Goal: Task Accomplishment & Management: Use online tool/utility

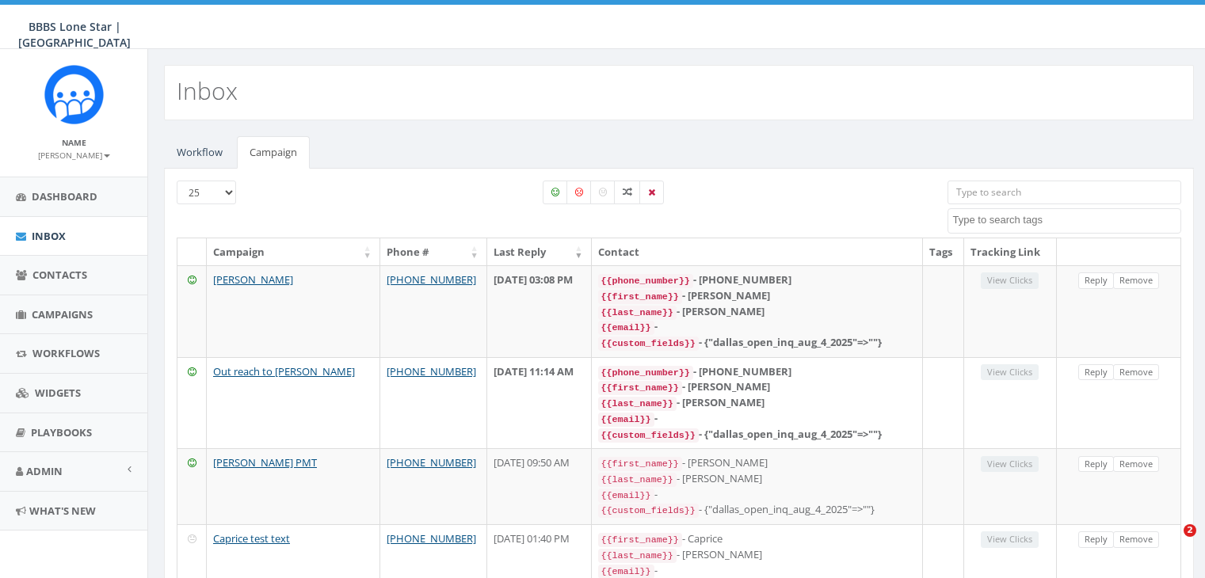
select select
click at [73, 309] on span "Campaigns" at bounding box center [62, 314] width 61 height 14
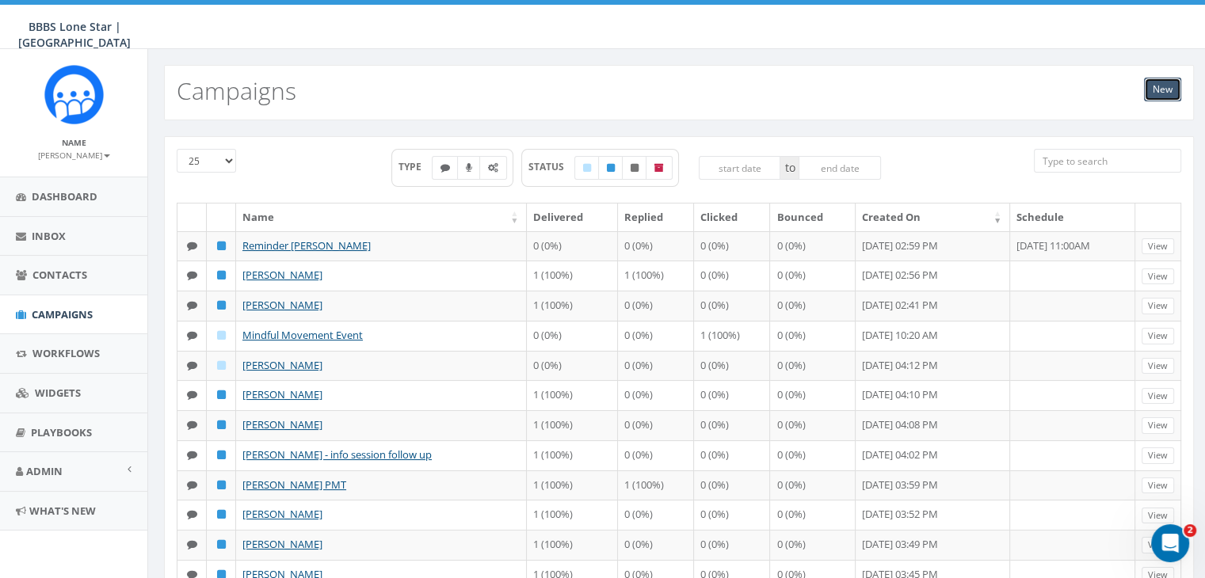
click at [1160, 90] on link "New" at bounding box center [1162, 90] width 37 height 24
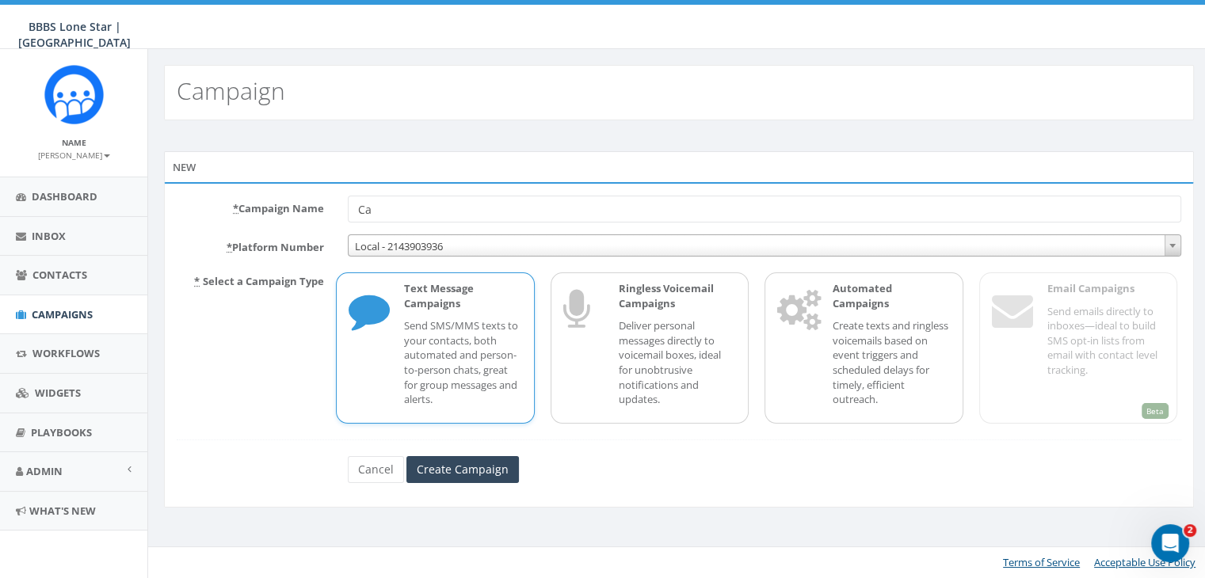
type input "C"
type input "Sophie Miller info session"
click at [453, 346] on p "Send SMS/MMS texts to your contacts, both automated and person-to-person chats,…" at bounding box center [462, 362] width 117 height 88
click at [471, 465] on input "Create Campaign" at bounding box center [462, 469] width 112 height 27
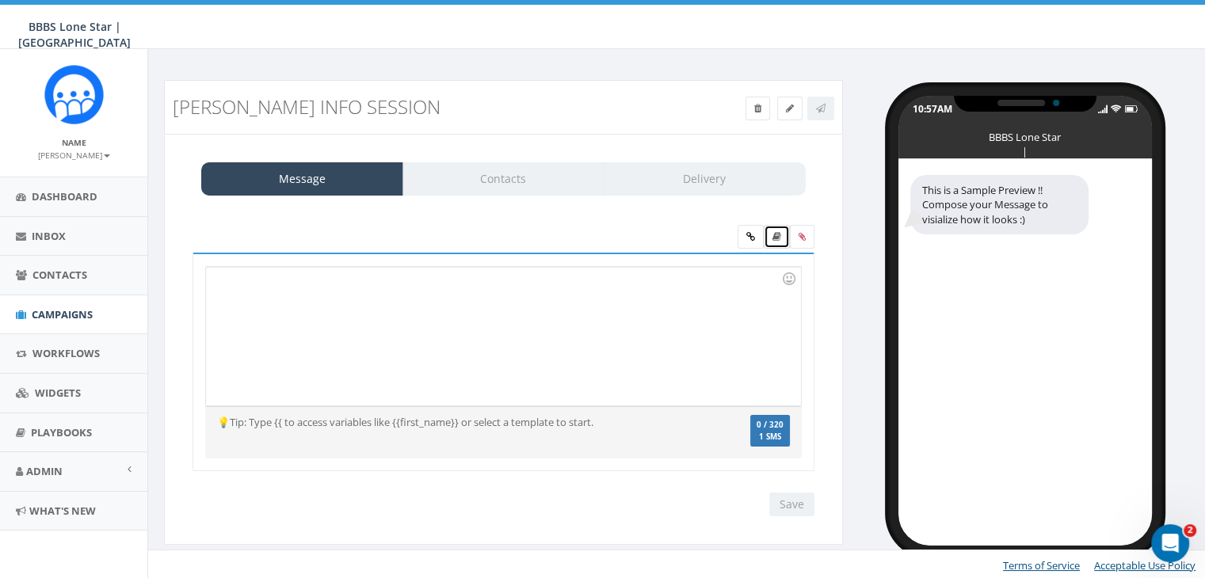
click at [772, 235] on icon at bounding box center [776, 237] width 9 height 10
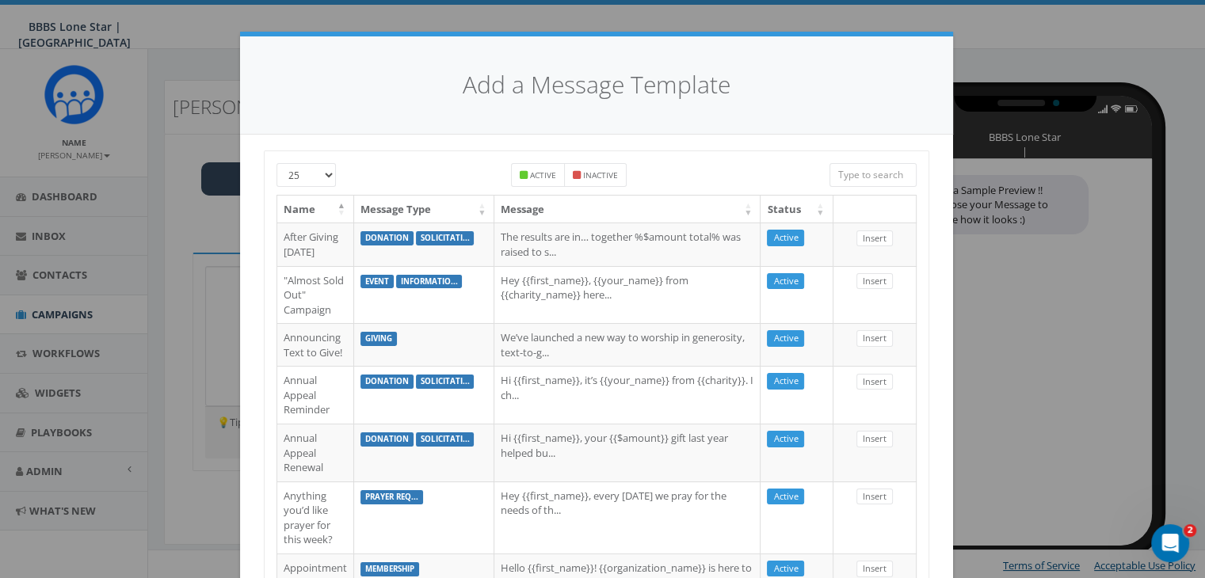
click at [870, 172] on input "search" at bounding box center [872, 175] width 87 height 24
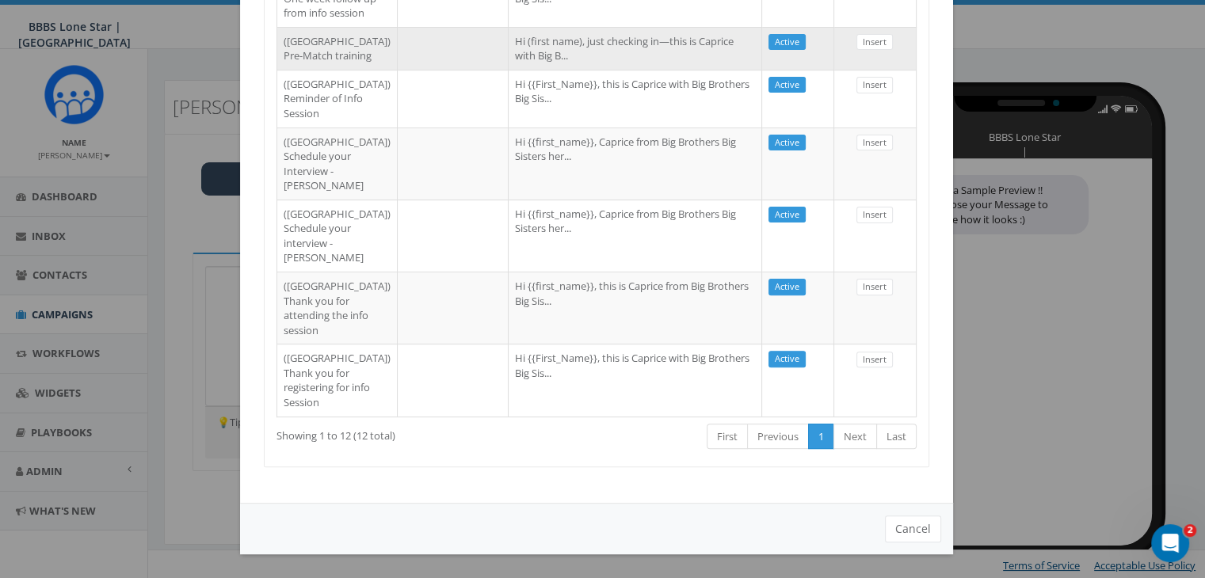
scroll to position [729, 0]
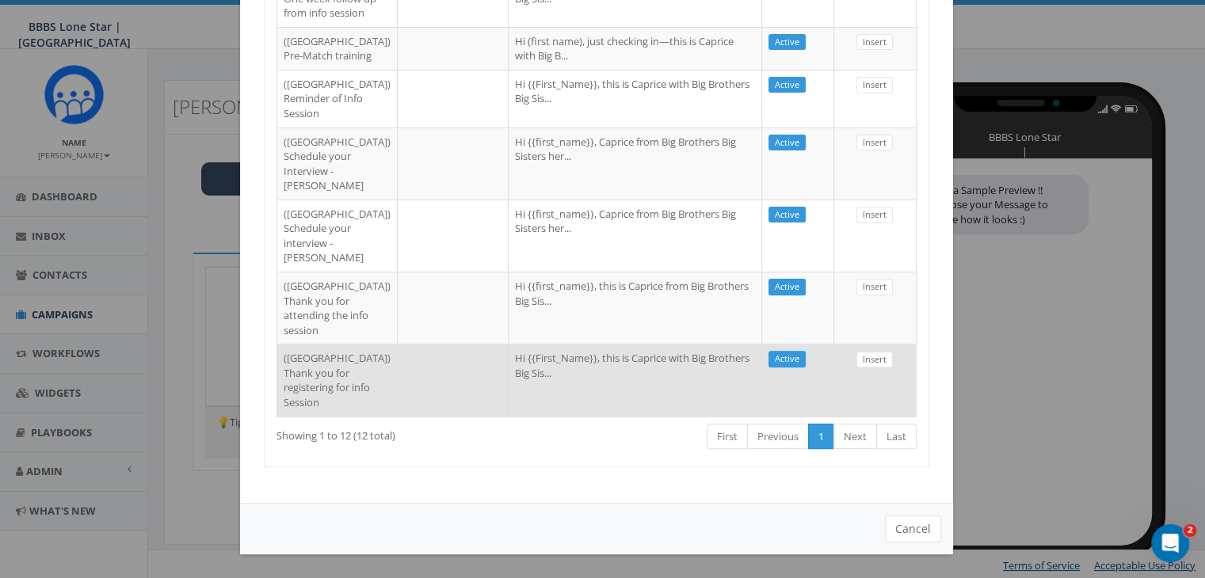
type input "dallas"
click at [301, 357] on td "(Dallas) Thank you for registering for info Session" at bounding box center [337, 380] width 120 height 72
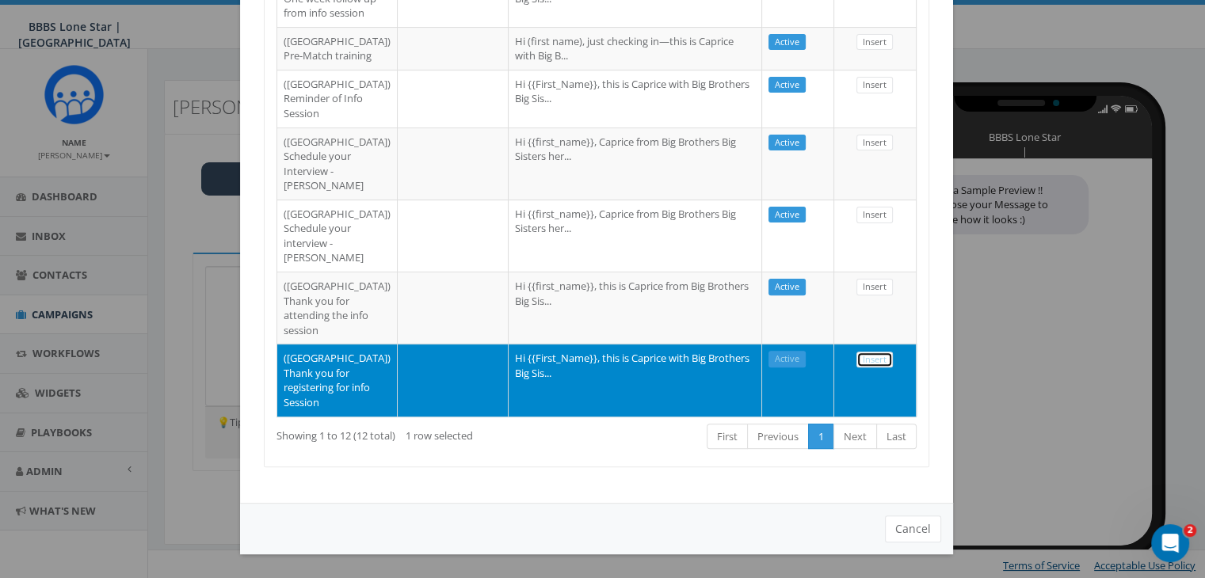
click at [863, 352] on link "Insert" at bounding box center [874, 360] width 36 height 17
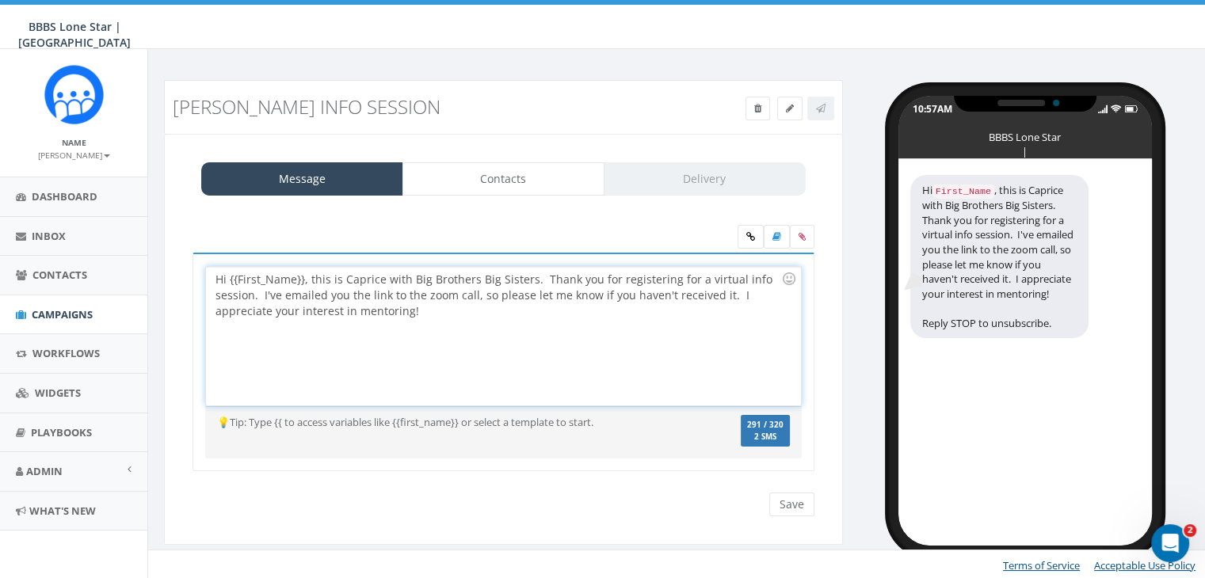
click at [303, 277] on div "Hi {{First_Name}}, this is Caprice with Big Brothers Big Sisters. Thank you for…" at bounding box center [503, 336] width 594 height 139
click at [302, 277] on div "Hi , this is Caprice with Big Brothers Big Sisters. Thank you for registering f…" at bounding box center [503, 336] width 594 height 139
click at [302, 277] on div "Hi Se with Big Brothers Big Sisters. Thank you for registering for a virtual in…" at bounding box center [503, 336] width 594 height 139
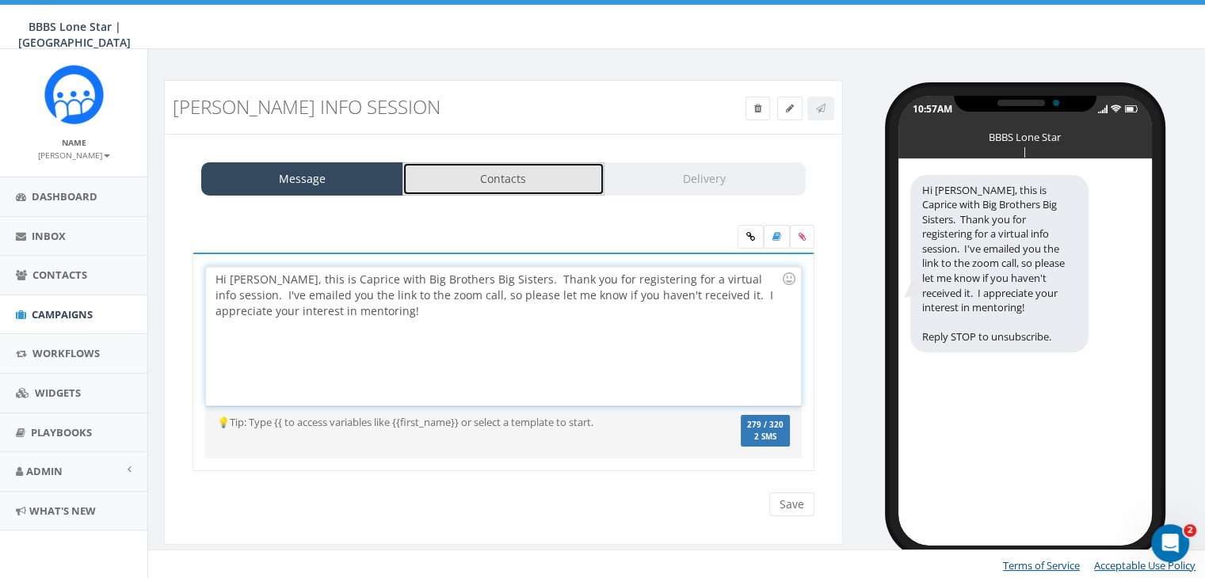
click at [474, 189] on link "Contacts" at bounding box center [503, 178] width 202 height 33
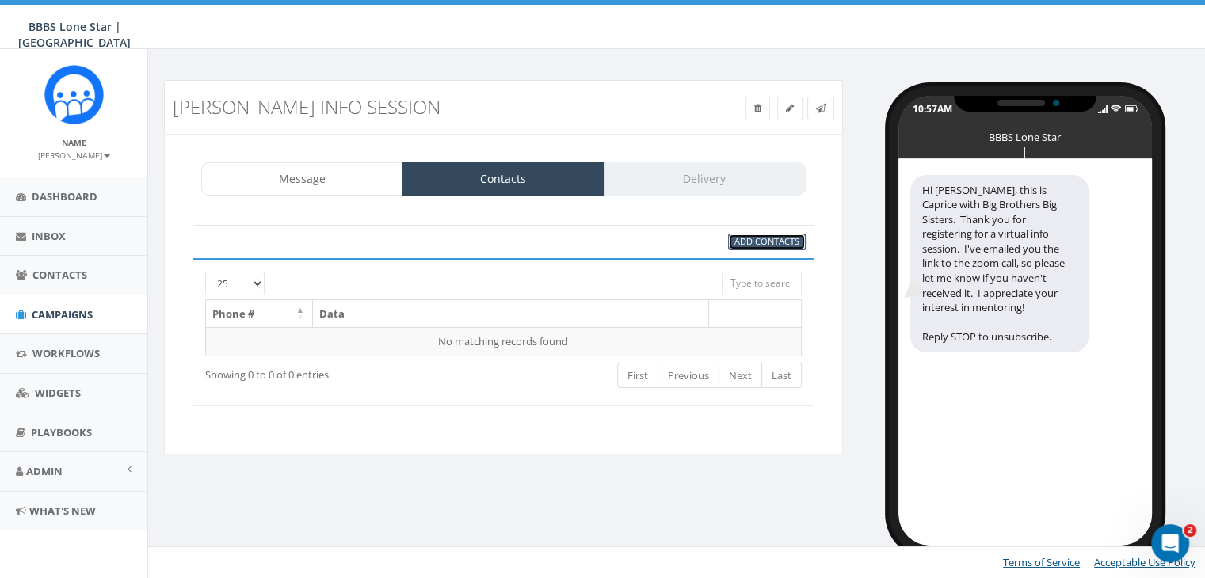
click at [786, 236] on span "Add Contacts" at bounding box center [766, 241] width 65 height 12
click at [757, 237] on span "Add Contacts" at bounding box center [766, 241] width 65 height 12
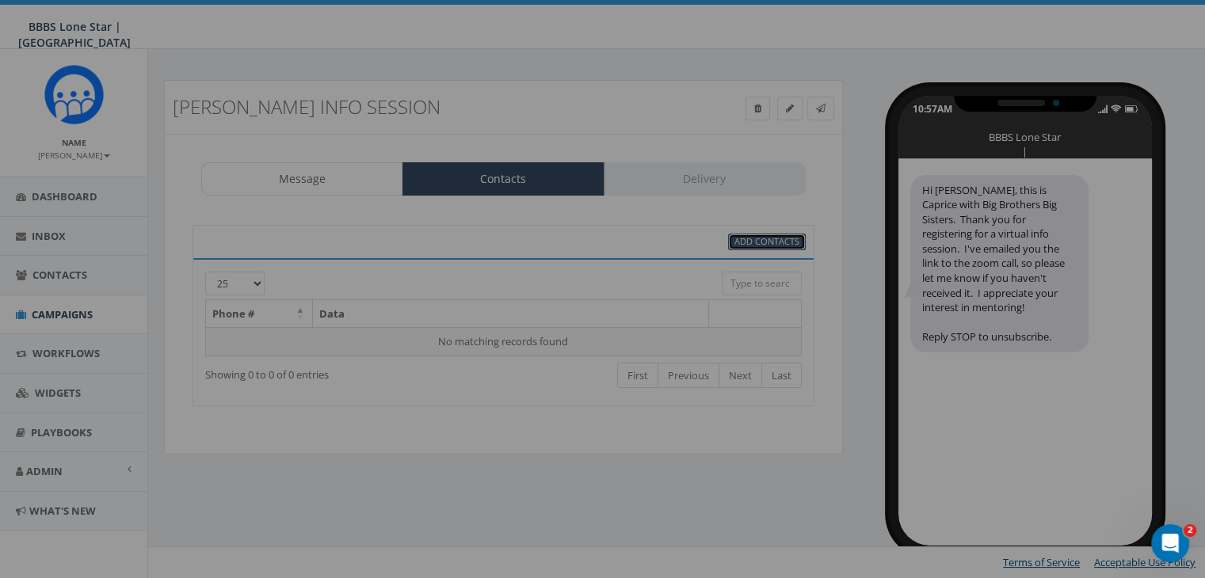
select select
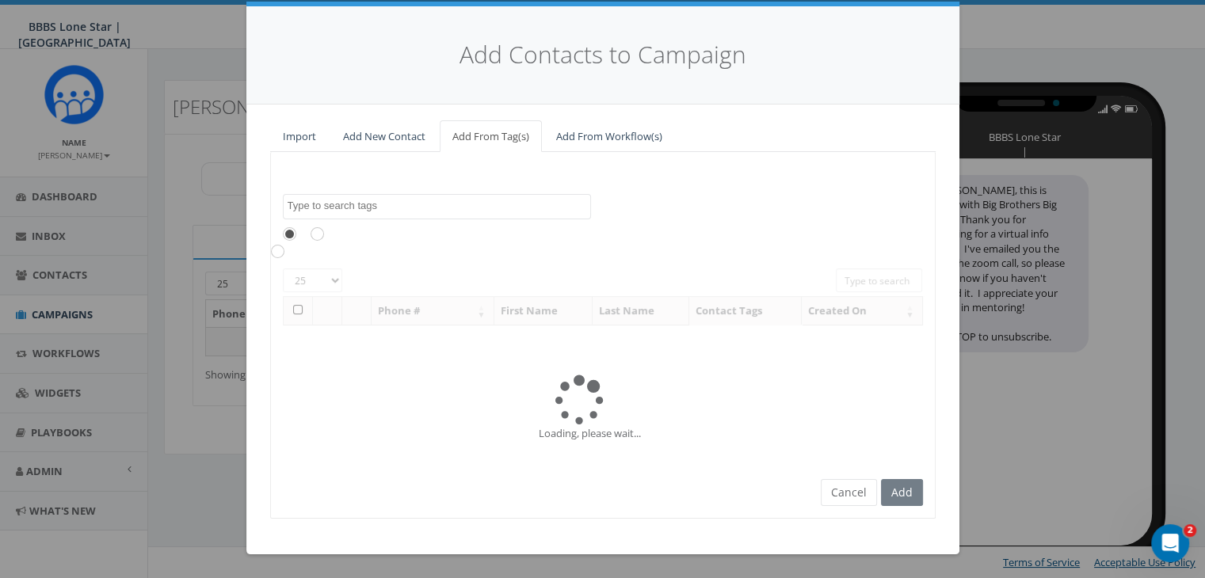
scroll to position [0, 0]
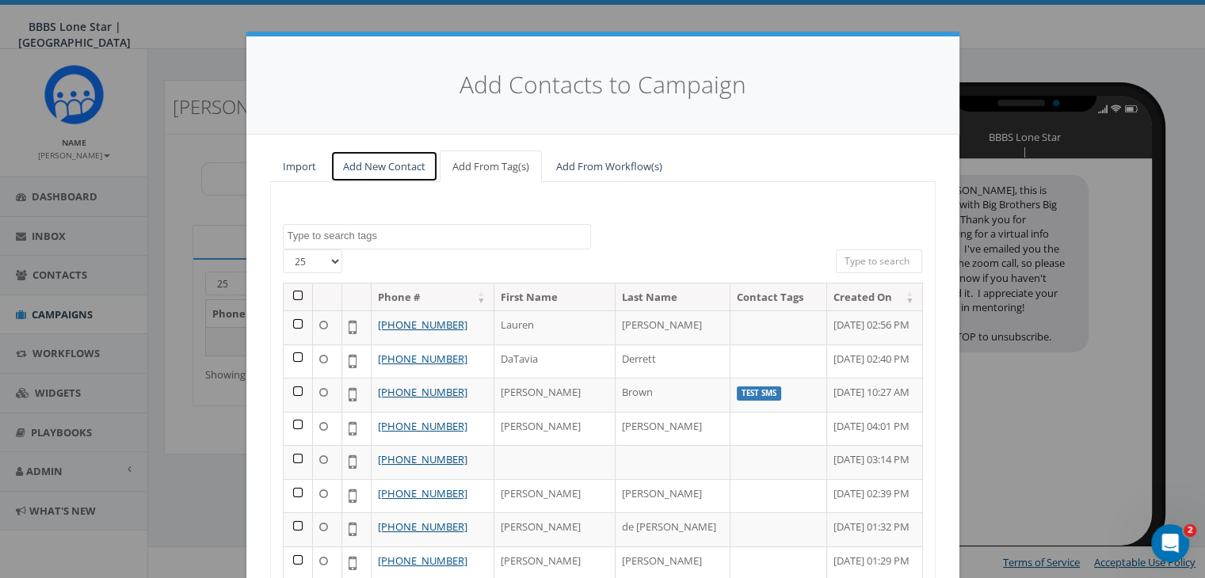
click at [392, 170] on link "Add New Contact" at bounding box center [384, 167] width 108 height 32
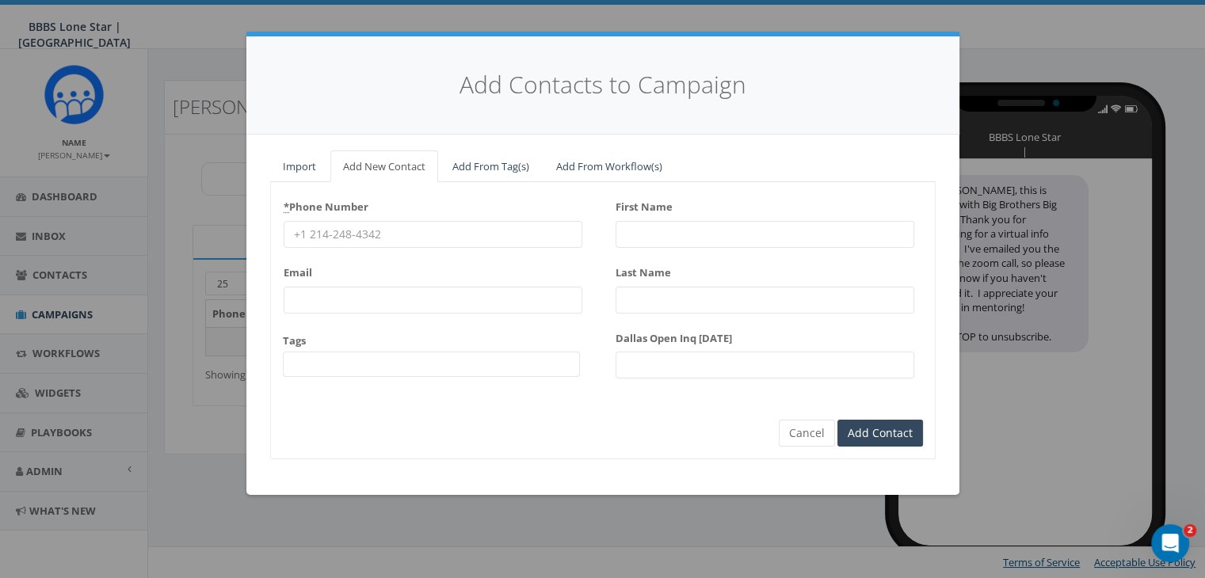
click at [323, 229] on input "* Phone Number" at bounding box center [433, 234] width 299 height 27
paste input "573-777-2168"
type input "573-777-2168"
click at [704, 230] on input "First Name" at bounding box center [765, 234] width 299 height 27
type input "Sophie"
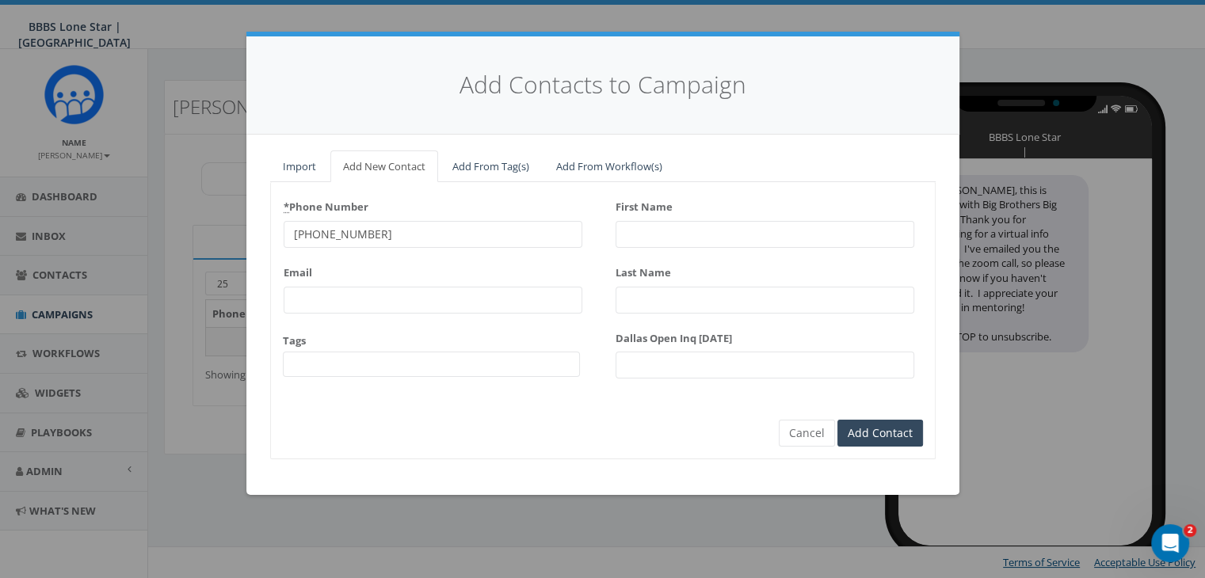
type input "Miller"
type input "Sophi"
click at [890, 435] on input "Add Contact" at bounding box center [880, 433] width 86 height 27
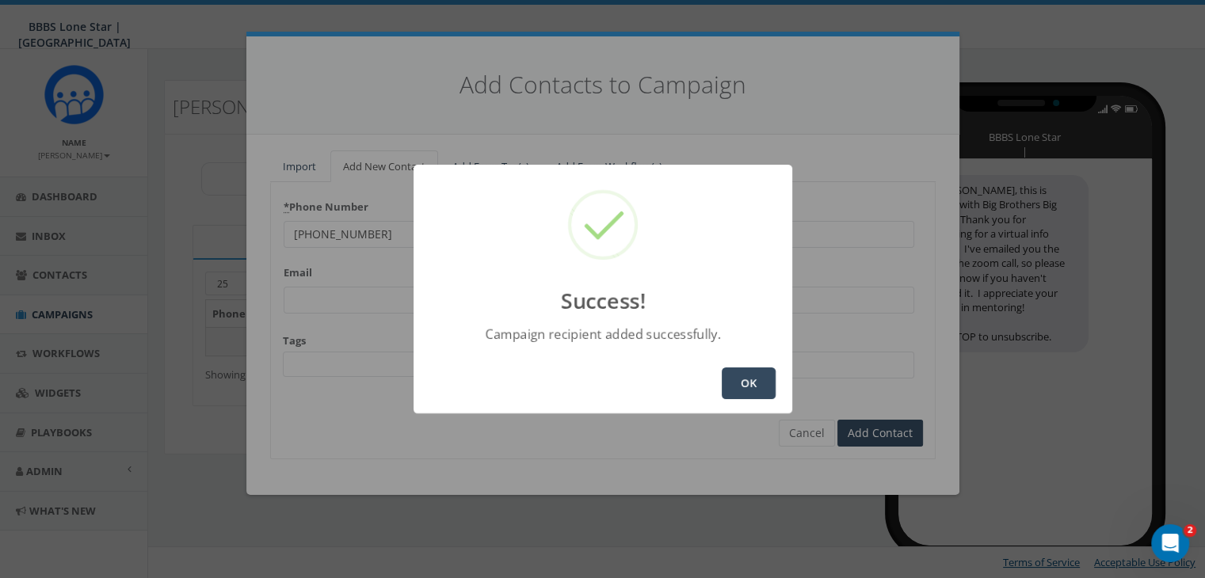
click at [745, 387] on button "OK" at bounding box center [749, 384] width 54 height 32
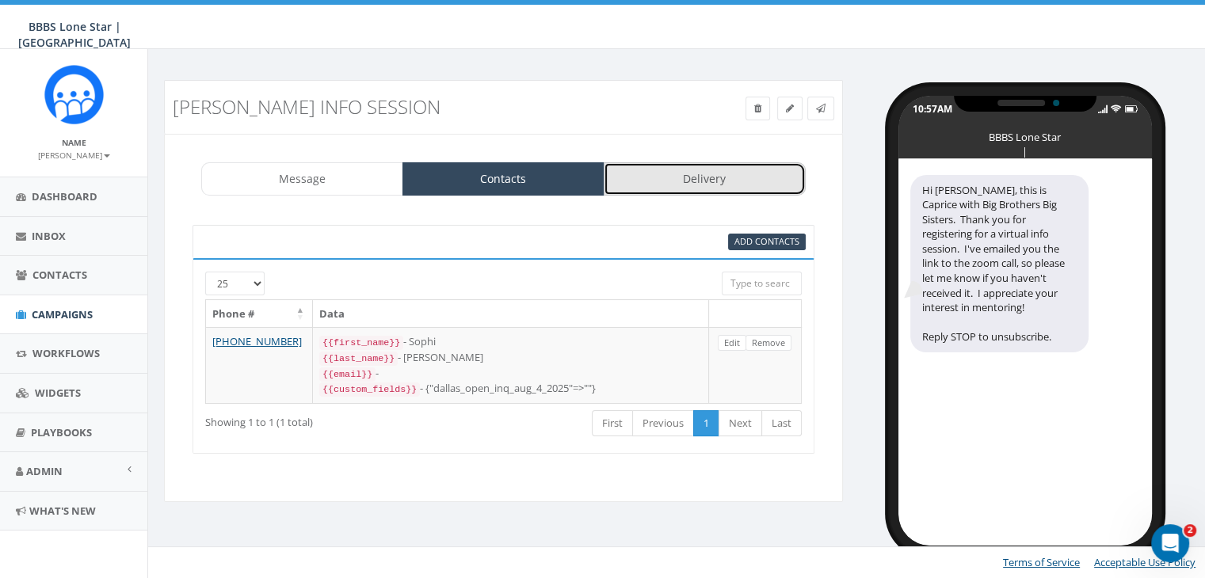
click at [714, 173] on link "Delivery" at bounding box center [705, 178] width 202 height 33
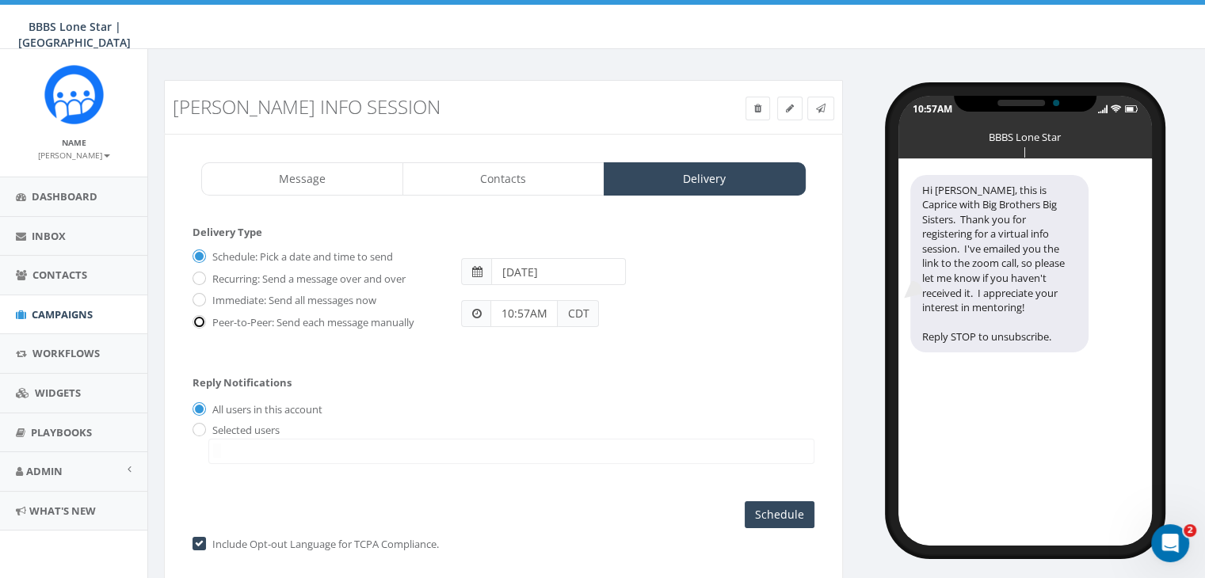
click at [196, 321] on input "Peer-to-Peer: Send each message manually" at bounding box center [198, 323] width 10 height 10
radio input "true"
click at [194, 425] on input "radio" at bounding box center [198, 430] width 10 height 10
radio input "true"
click at [244, 448] on span at bounding box center [511, 451] width 606 height 25
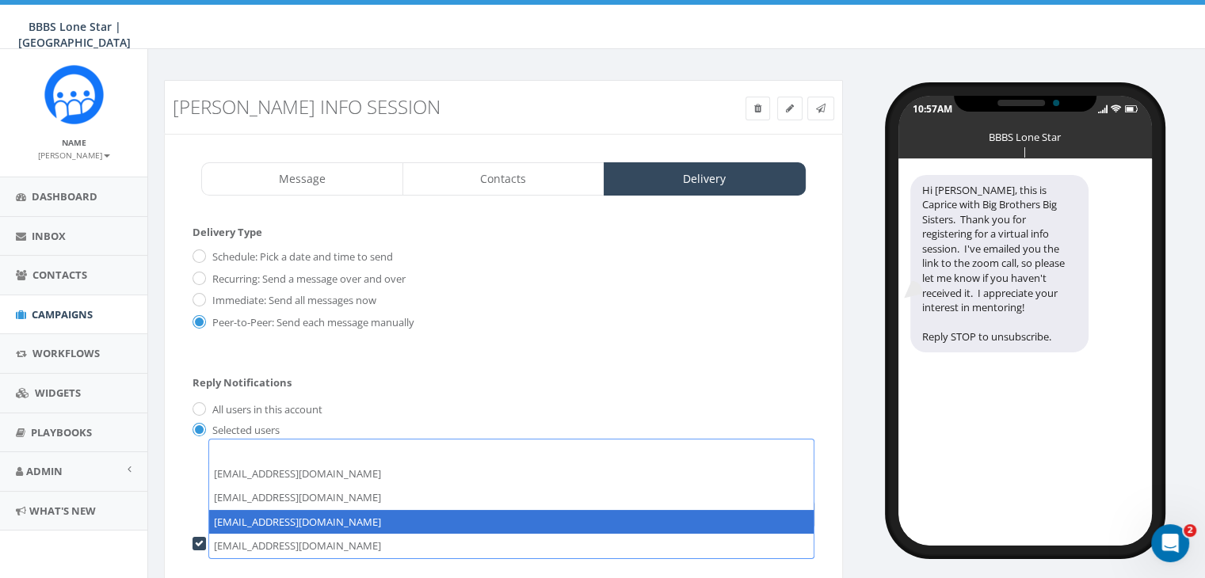
select select "1730"
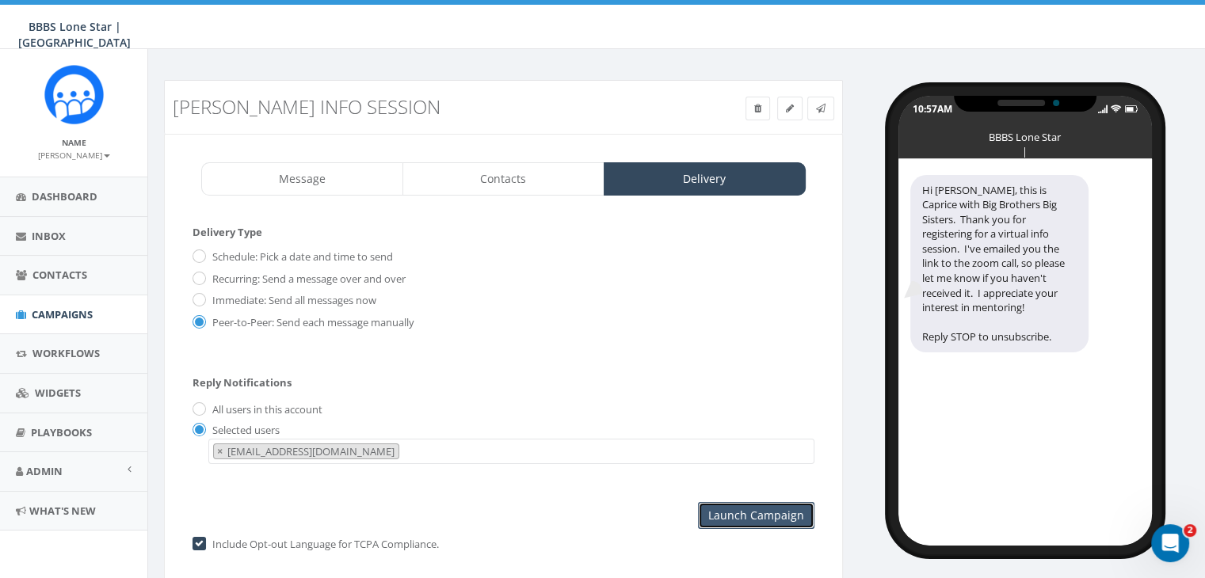
click at [737, 514] on input "Launch Campaign" at bounding box center [756, 515] width 116 height 27
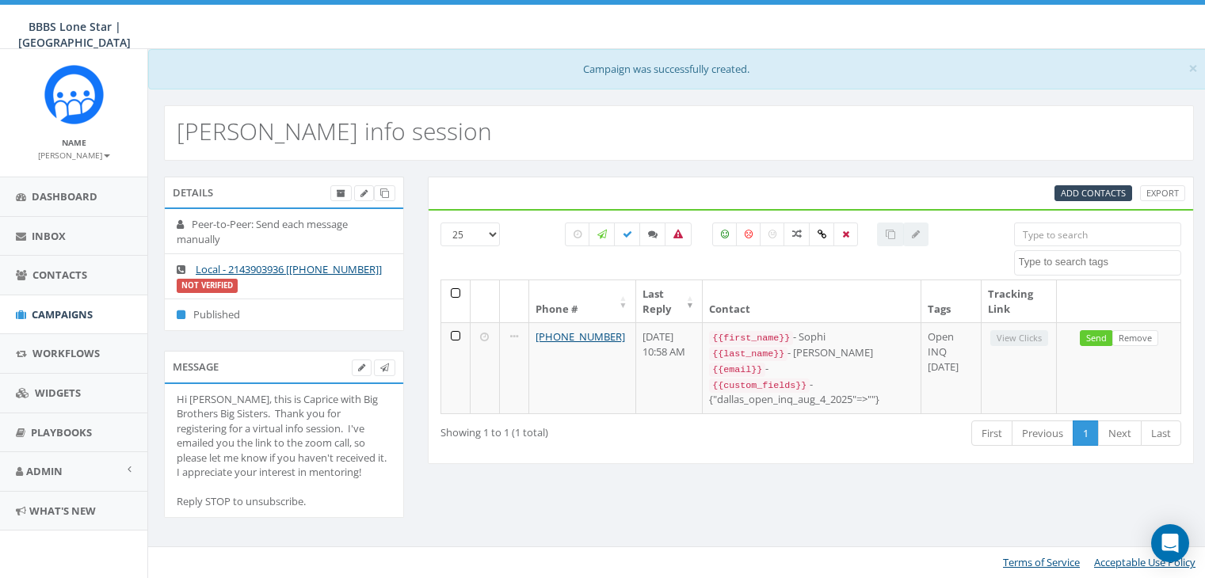
select select
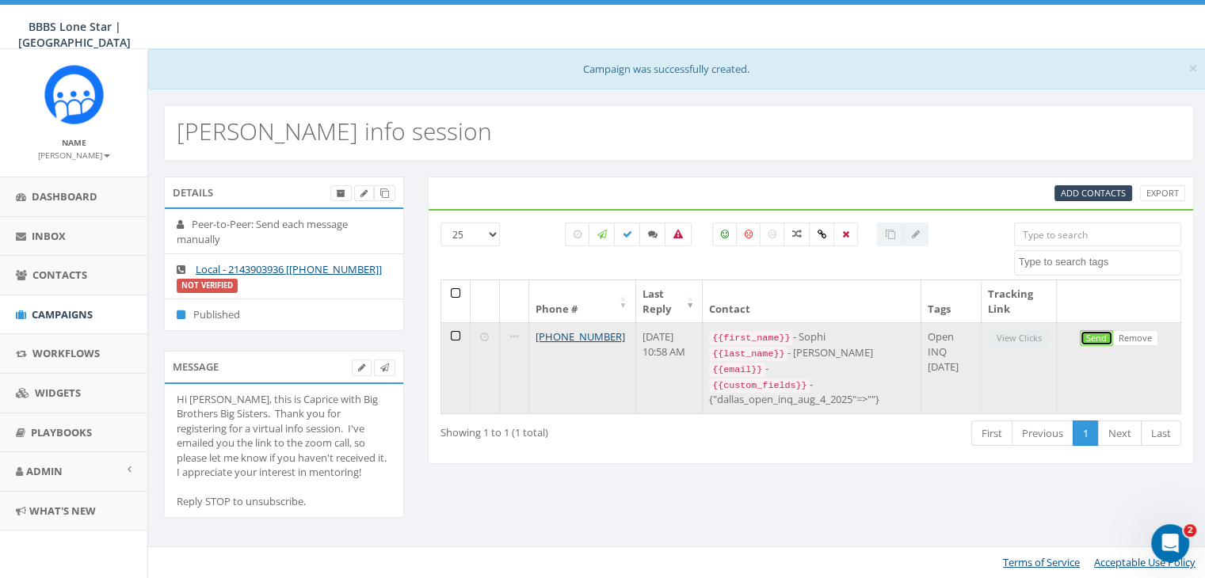
click at [1088, 341] on link "Send" at bounding box center [1096, 338] width 33 height 17
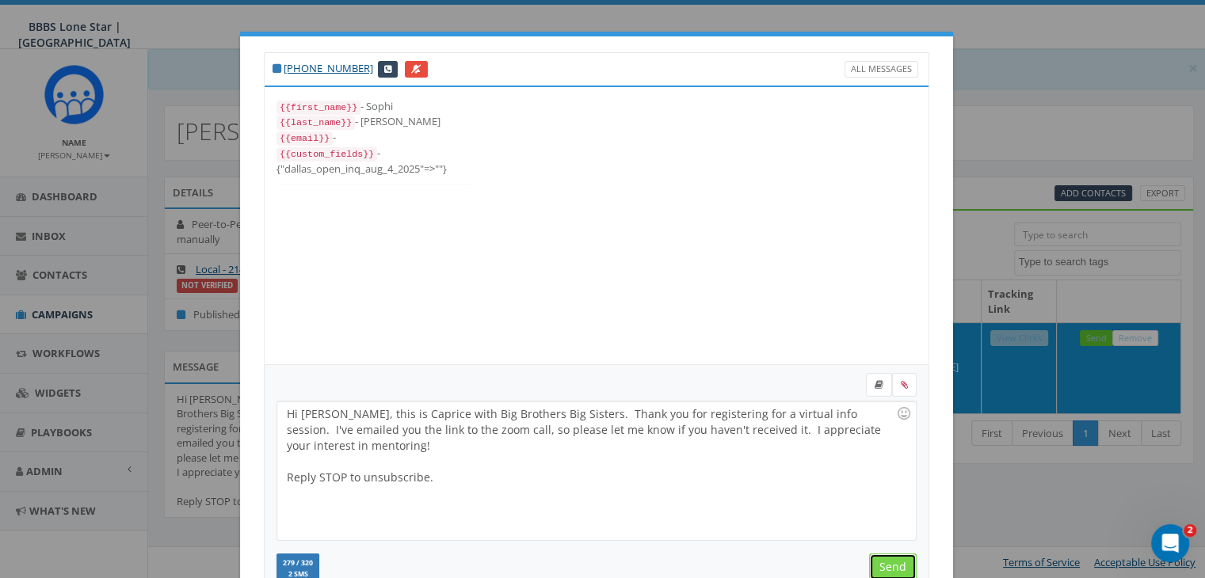
click at [894, 560] on input "Send" at bounding box center [893, 567] width 48 height 27
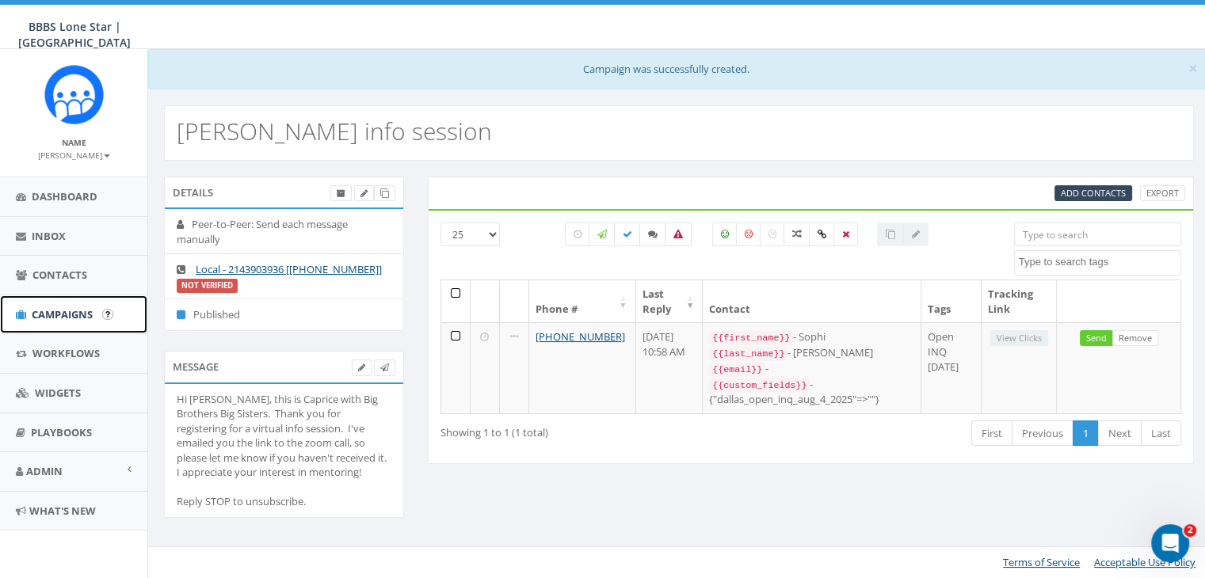
click at [59, 308] on span "Campaigns" at bounding box center [62, 314] width 61 height 14
